Goal: Information Seeking & Learning: Learn about a topic

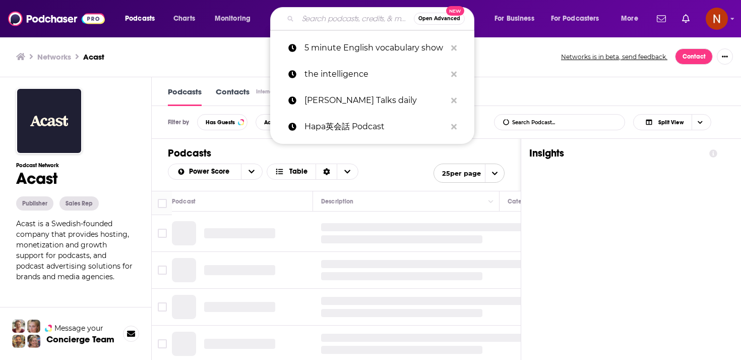
click at [143, 16] on span "Podcasts" at bounding box center [140, 19] width 30 height 14
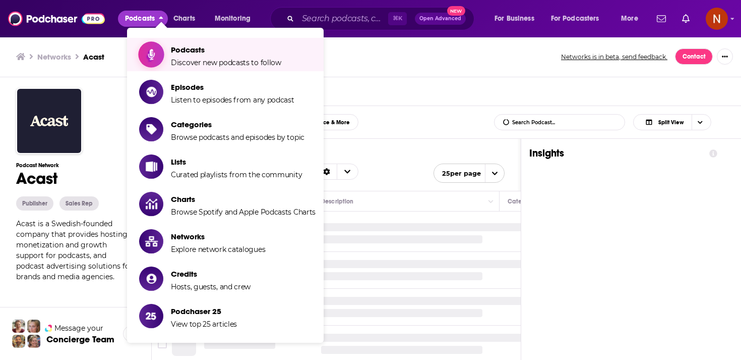
click at [183, 65] on span "Discover new podcasts to follow" at bounding box center [226, 62] width 110 height 9
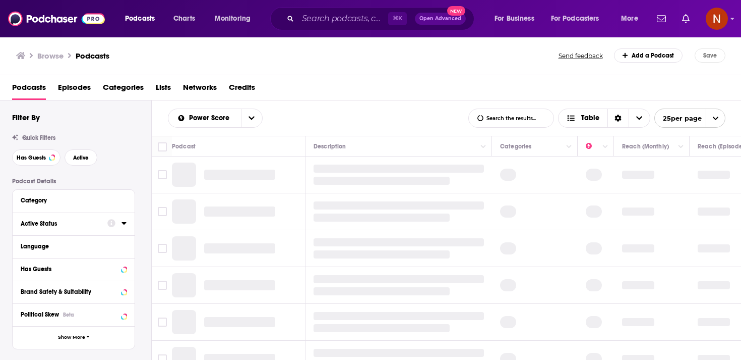
click at [123, 225] on icon at bounding box center [124, 223] width 5 height 8
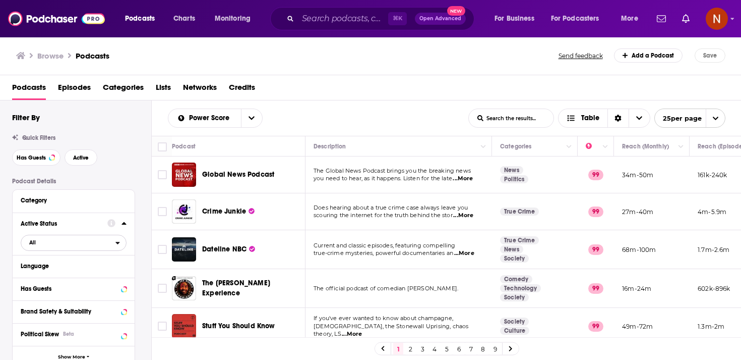
click at [104, 250] on button "All" at bounding box center [74, 243] width 106 height 16
click at [101, 273] on div "Active 404k" at bounding box center [77, 275] width 113 height 17
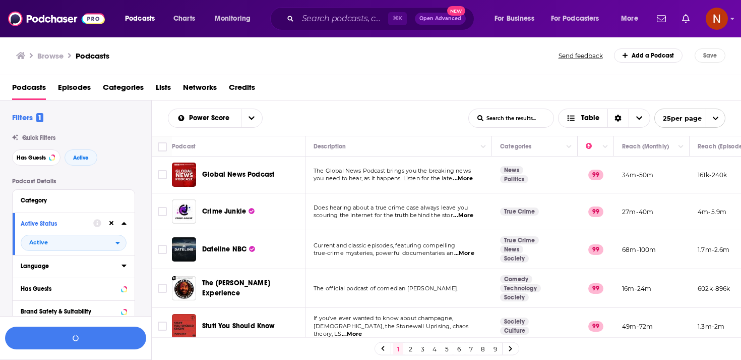
click at [104, 265] on div "Language" at bounding box center [68, 265] width 94 height 7
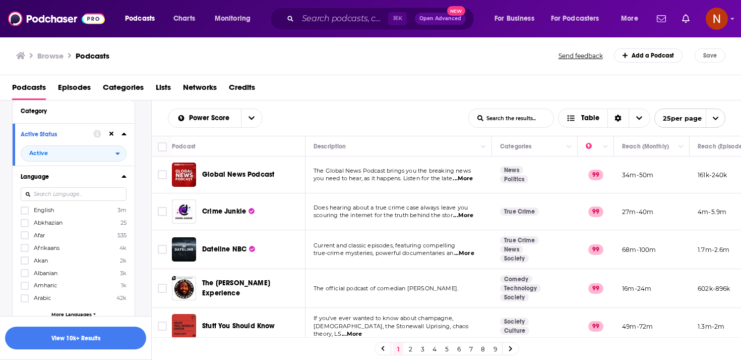
scroll to position [96, 0]
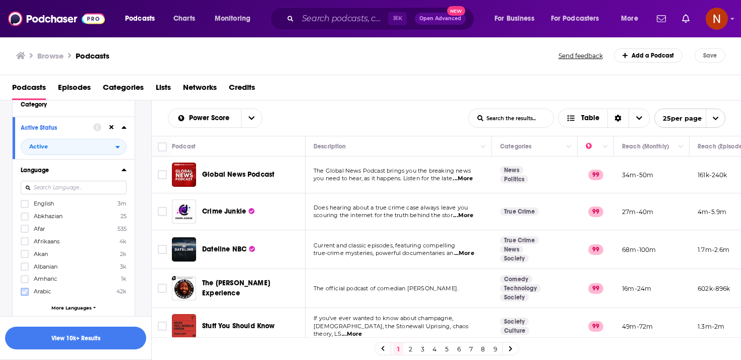
click at [23, 293] on icon at bounding box center [25, 291] width 6 height 6
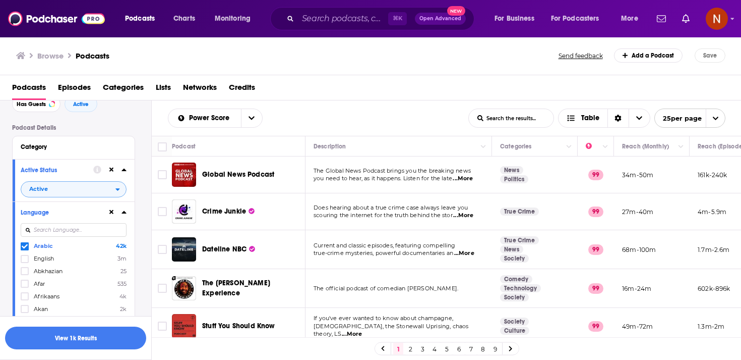
scroll to position [51, 0]
click at [124, 150] on icon at bounding box center [124, 148] width 5 height 3
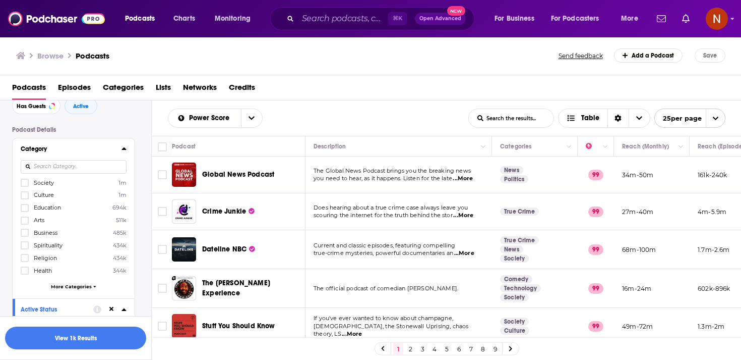
click at [100, 169] on input at bounding box center [74, 167] width 106 height 14
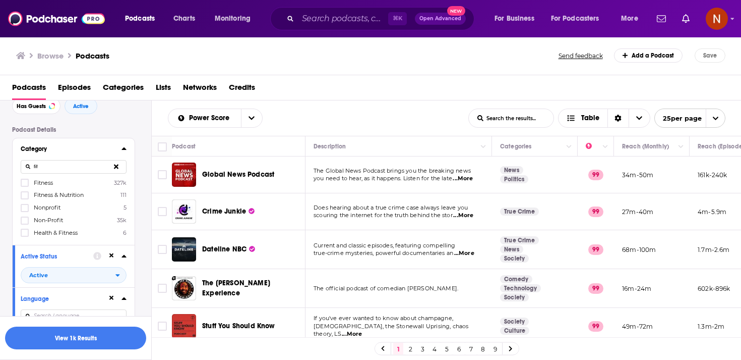
type input "fit"
click at [85, 182] on label "Fitness 327k" at bounding box center [74, 182] width 106 height 9
click at [25, 186] on input "multiSelectOption-fitness-0" at bounding box center [25, 186] width 0 height 0
click at [98, 339] on button "View 87 Results" at bounding box center [75, 337] width 141 height 23
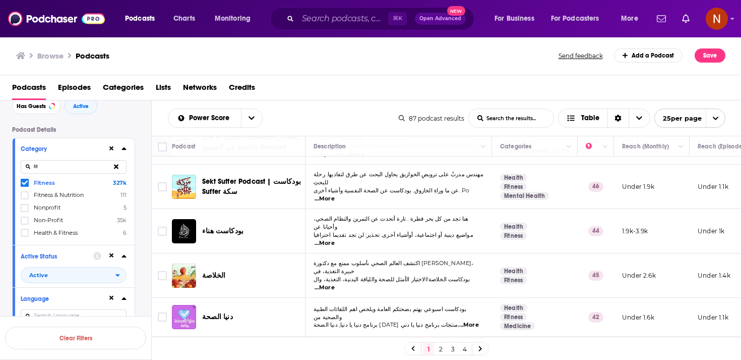
scroll to position [776, 0]
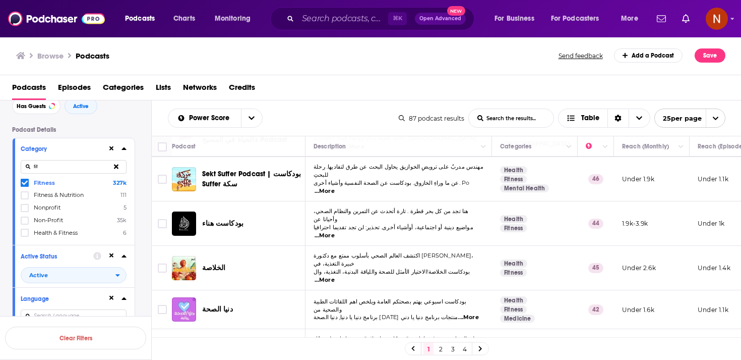
click at [480, 350] on icon at bounding box center [480, 348] width 3 height 5
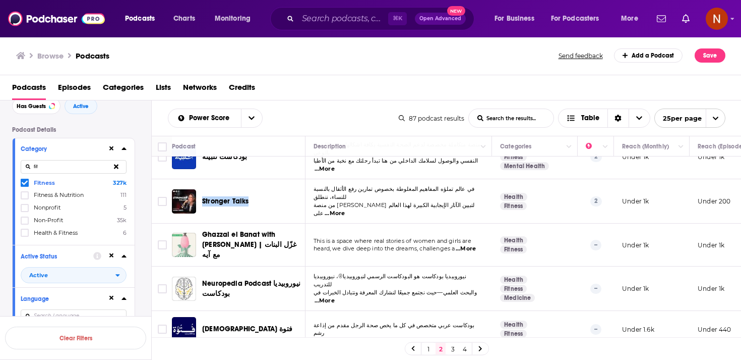
scroll to position [776, 0]
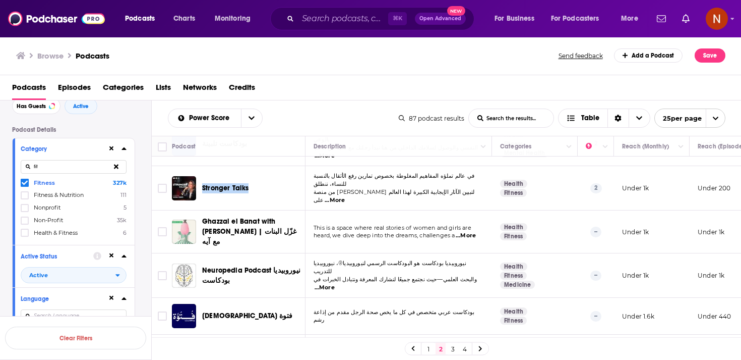
click at [480, 349] on icon at bounding box center [480, 348] width 3 height 5
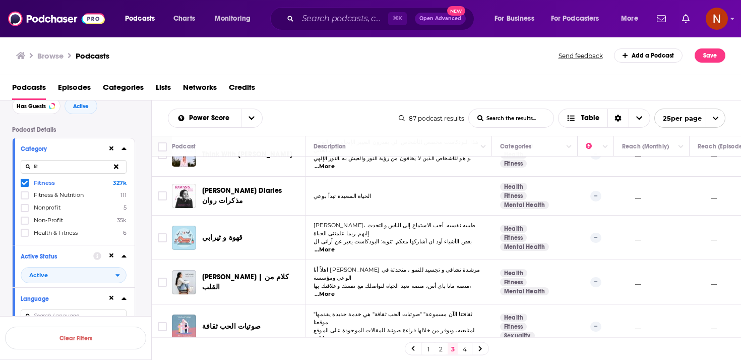
scroll to position [786, 0]
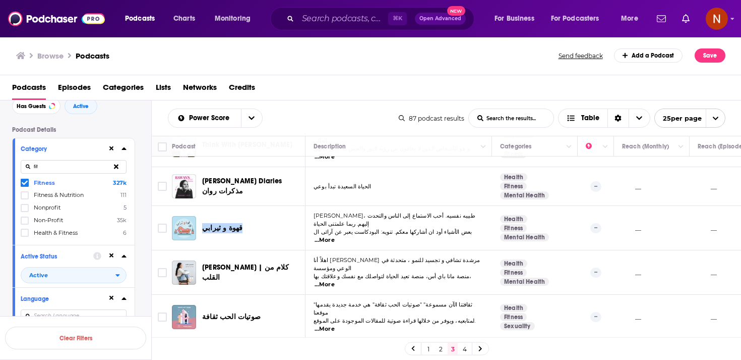
click at [477, 350] on link at bounding box center [481, 348] width 16 height 12
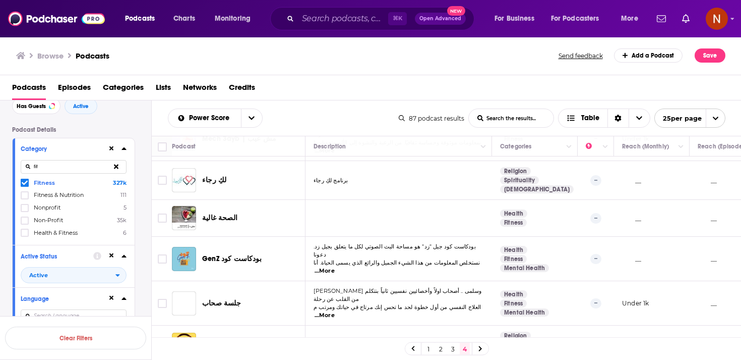
scroll to position [277, 0]
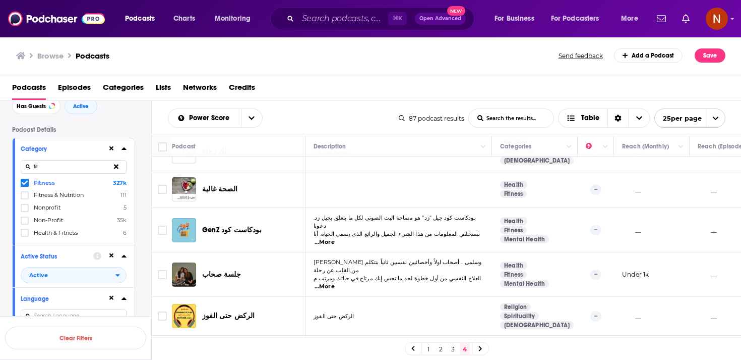
click at [487, 350] on div at bounding box center [481, 348] width 16 height 12
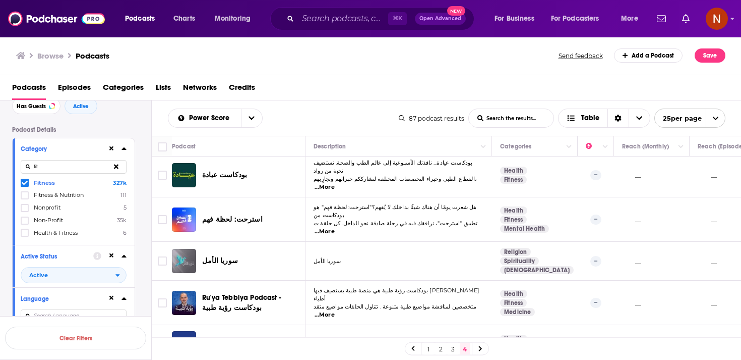
scroll to position [0, 0]
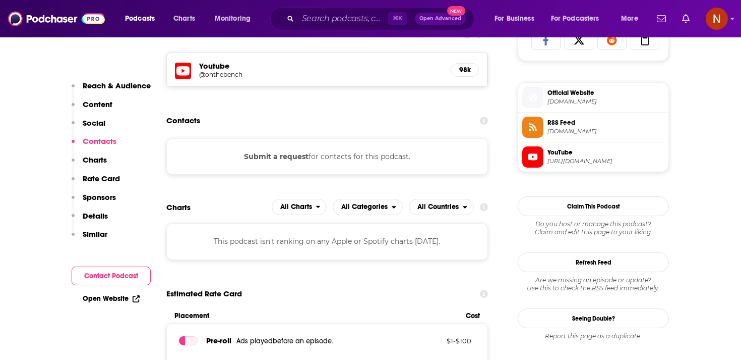
scroll to position [694, 0]
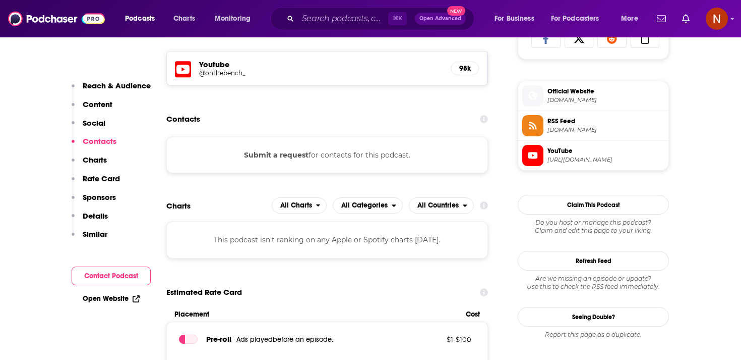
click at [345, 7] on div "⌘ K Open Advanced New" at bounding box center [372, 18] width 204 height 23
click at [351, 18] on input "Search podcasts, credits, & more..." at bounding box center [343, 19] width 90 height 16
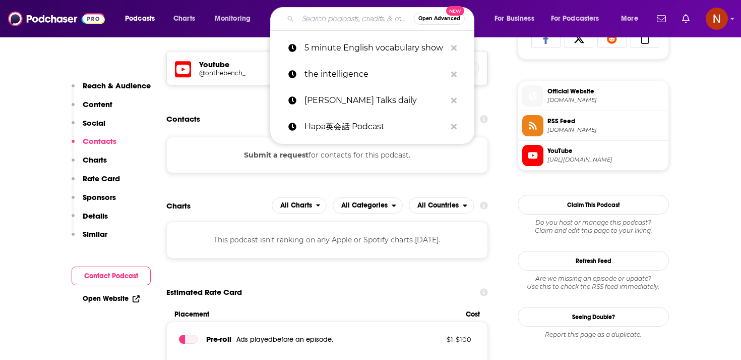
paste input "The InnerFight Podcast"
type input "The InnerFight Podcast"
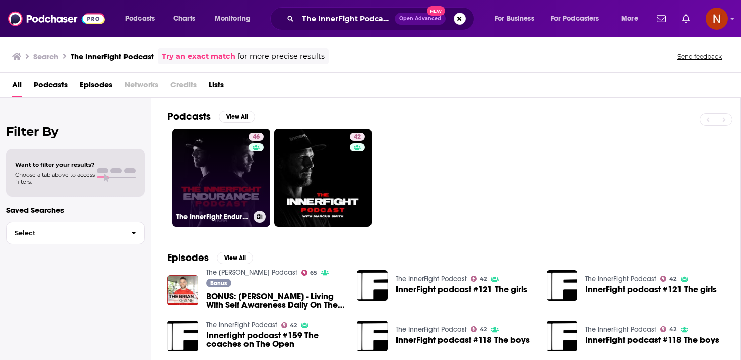
click at [235, 186] on link "46 The InnerFight Endurance Podcast" at bounding box center [221, 178] width 98 height 98
